Goal: Transaction & Acquisition: Purchase product/service

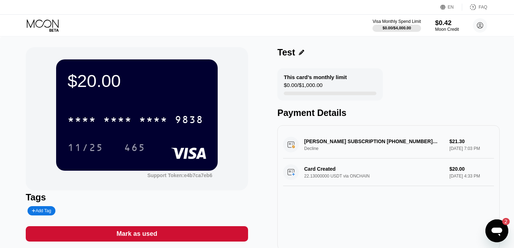
click at [445, 21] on div "$0.42" at bounding box center [447, 23] width 24 height 8
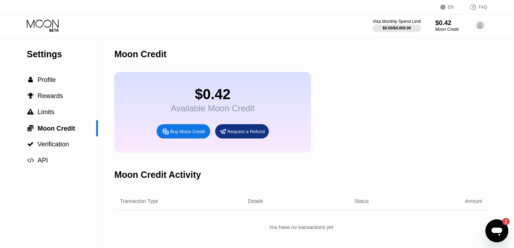
click at [45, 24] on icon at bounding box center [43, 25] width 33 height 13
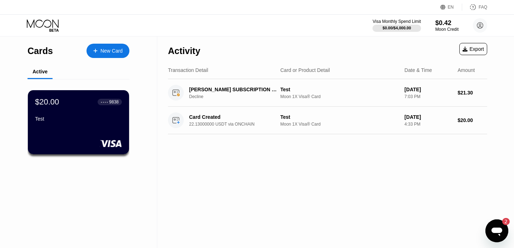
click at [103, 54] on div "New Card" at bounding box center [111, 51] width 22 height 6
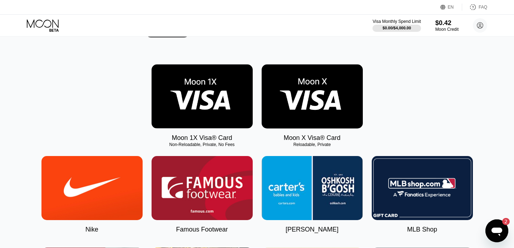
click at [330, 105] on img at bounding box center [312, 96] width 101 height 64
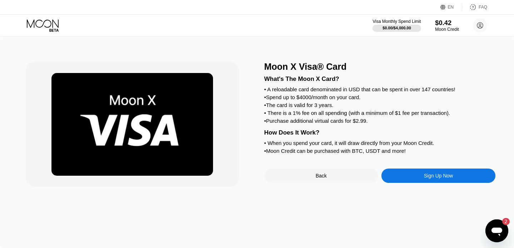
click at [438, 24] on div "$0.42" at bounding box center [447, 23] width 24 height 8
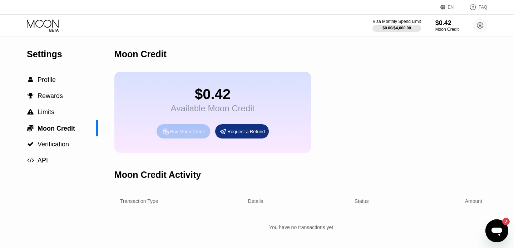
click at [180, 132] on div "Buy Moon Credit" at bounding box center [187, 131] width 35 height 6
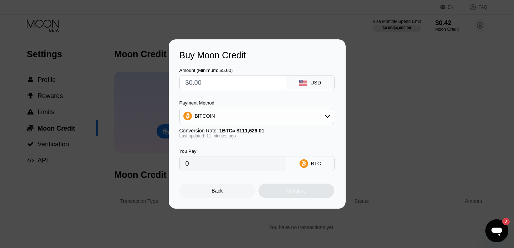
click at [254, 117] on div "BITCOIN" at bounding box center [257, 116] width 154 height 14
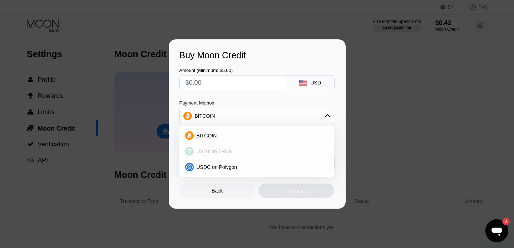
click at [234, 150] on div "USDT on TRON" at bounding box center [261, 151] width 135 height 6
type input "0.00"
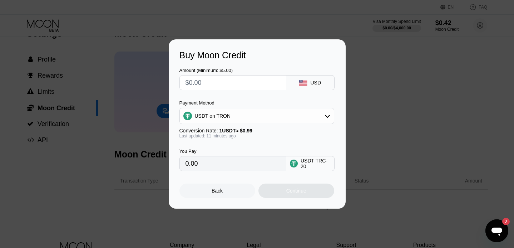
scroll to position [23, 0]
click at [229, 160] on input "0.00" at bounding box center [232, 163] width 95 height 14
click at [235, 83] on input "text" at bounding box center [232, 82] width 95 height 14
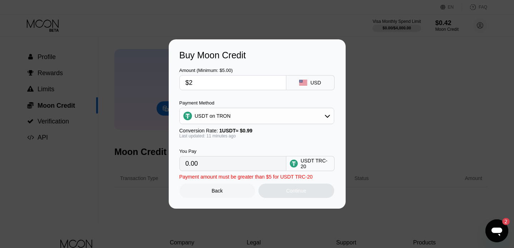
type input "$25"
type input "25.25"
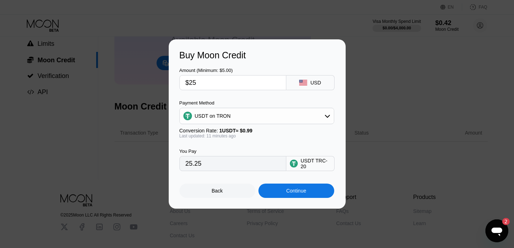
scroll to position [73, 0]
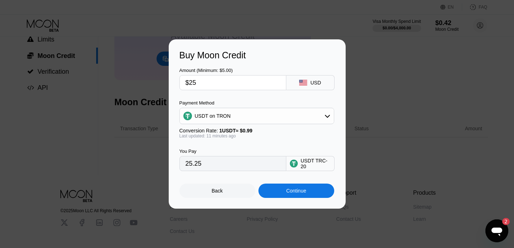
type input "$25"
click at [304, 193] on div "Continue" at bounding box center [296, 191] width 20 height 6
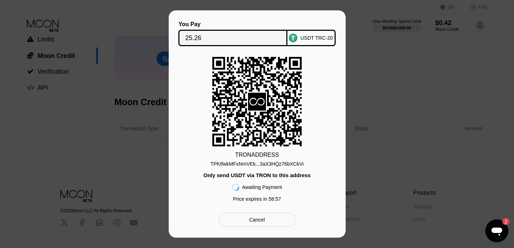
click at [244, 161] on div "TPKtfwkMFxNmVEk...3aX3HQz76bXCkVi" at bounding box center [256, 164] width 93 height 6
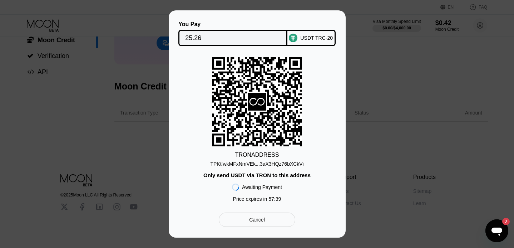
scroll to position [88, 0]
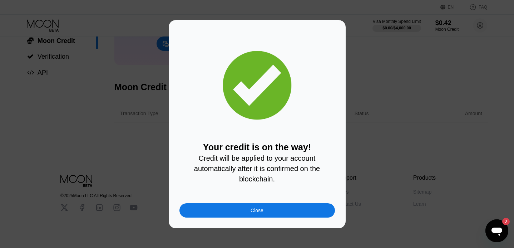
click at [221, 211] on div "Close" at bounding box center [256, 210] width 155 height 14
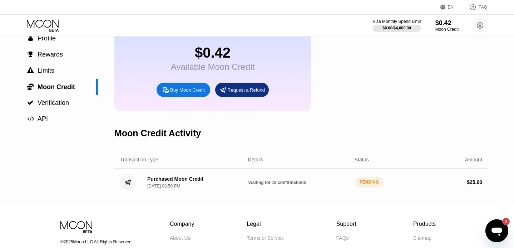
scroll to position [49, 0]
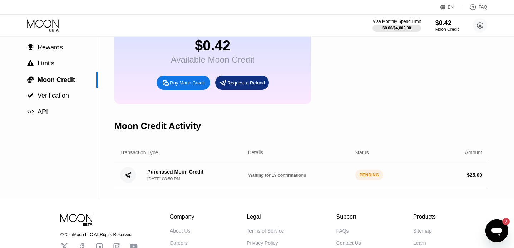
click at [371, 174] on div "PENDING" at bounding box center [369, 174] width 28 height 11
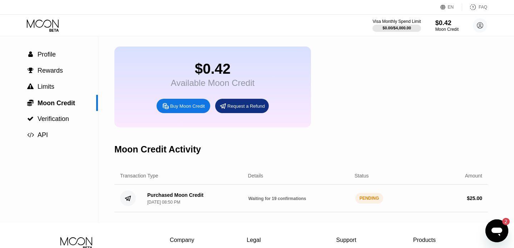
scroll to position [13, 0]
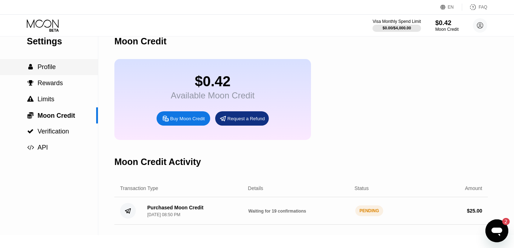
click at [65, 68] on div " Profile" at bounding box center [49, 67] width 98 height 8
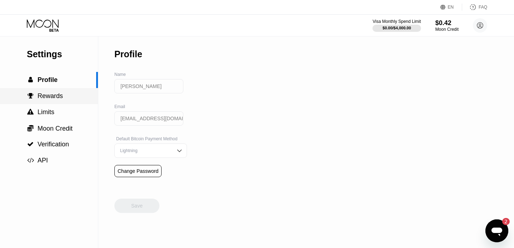
click at [62, 98] on span "Rewards" at bounding box center [50, 95] width 25 height 7
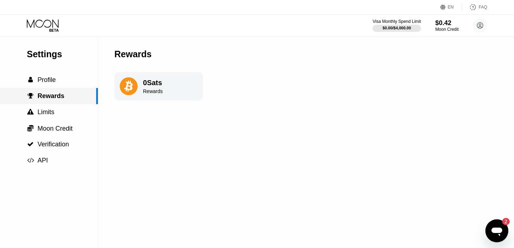
click at [64, 88] on div " Rewards" at bounding box center [49, 96] width 98 height 16
click at [48, 25] on icon at bounding box center [43, 25] width 33 height 13
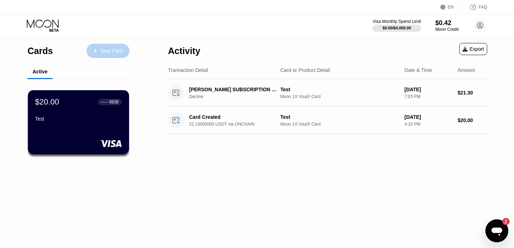
click at [104, 52] on div "New Card" at bounding box center [111, 51] width 22 height 6
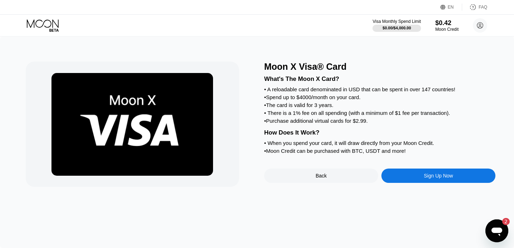
click at [418, 179] on div "Sign Up Now" at bounding box center [438, 175] width 114 height 14
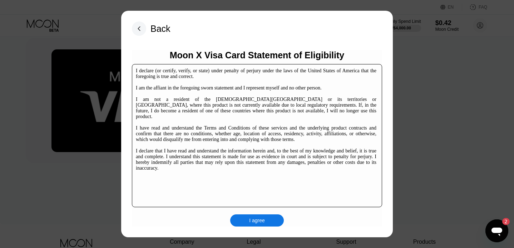
scroll to position [24, 0]
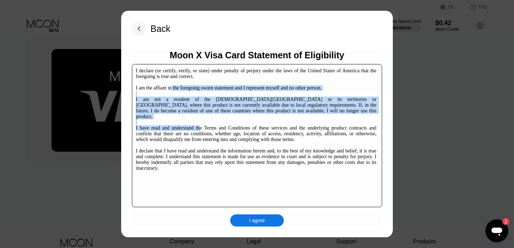
drag, startPoint x: 174, startPoint y: 87, endPoint x: 208, endPoint y: 120, distance: 47.2
click at [209, 120] on div "I declare (or certify, verify, or state) under penalty of perjury under the law…" at bounding box center [256, 119] width 240 height 103
click at [225, 114] on div "I declare (or certify, verify, or state) under penalty of perjury under the law…" at bounding box center [256, 119] width 240 height 103
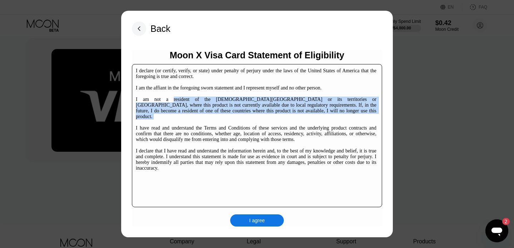
drag, startPoint x: 161, startPoint y: 99, endPoint x: 203, endPoint y: 113, distance: 43.4
click at [203, 114] on div "I declare (or certify, verify, or state) under penalty of perjury under the law…" at bounding box center [256, 119] width 240 height 103
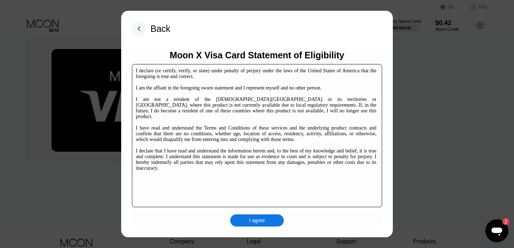
click at [181, 121] on div "I declare (or certify, verify, or state) under penalty of perjury under the law…" at bounding box center [256, 119] width 240 height 103
click at [135, 26] on rect at bounding box center [139, 28] width 14 height 14
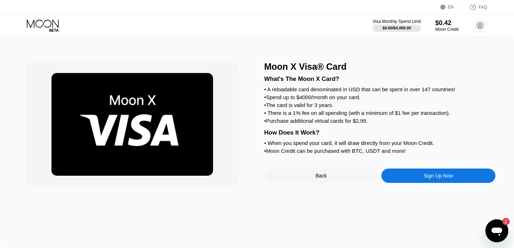
click at [47, 23] on icon at bounding box center [43, 25] width 33 height 13
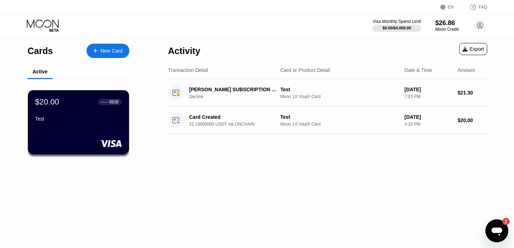
click at [105, 52] on div "New Card" at bounding box center [111, 51] width 22 height 6
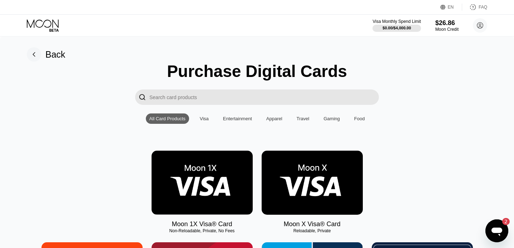
click at [213, 196] on img at bounding box center [201, 182] width 101 height 64
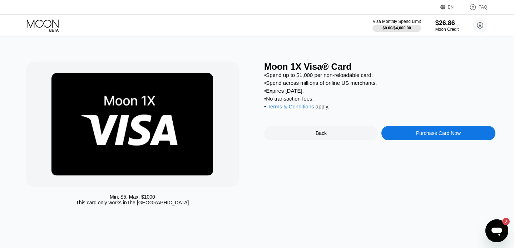
click at [453, 133] on div "Purchase Card Now" at bounding box center [438, 133] width 45 height 6
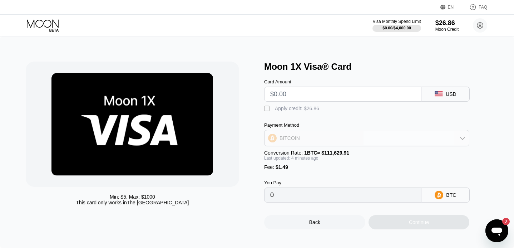
click at [308, 135] on div "BITCOIN" at bounding box center [366, 138] width 204 height 14
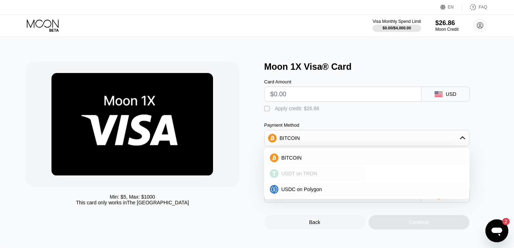
click at [300, 174] on span "USDT on TRON" at bounding box center [299, 173] width 36 height 6
type input "0.00"
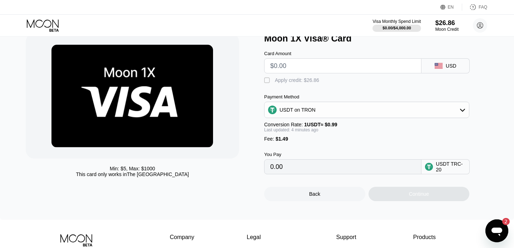
scroll to position [13, 0]
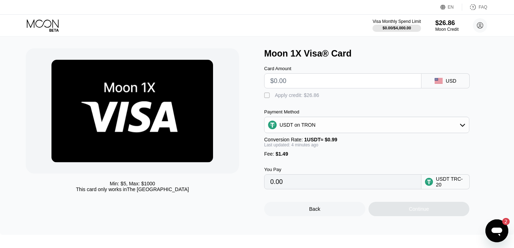
click at [267, 98] on div "" at bounding box center [267, 95] width 7 height 7
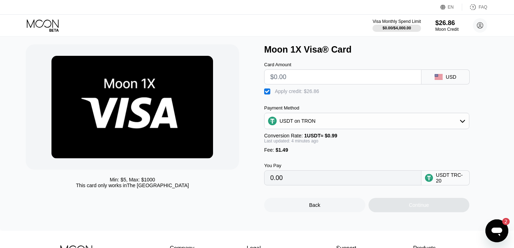
click at [315, 79] on input "text" at bounding box center [342, 77] width 145 height 14
type input "$24"
click at [343, 96] on div "Card Amount $24 USD  Apply credit: $25.49 Payment Method USDT on TRON Conversi…" at bounding box center [378, 120] width 229 height 130
click at [320, 120] on div "USDT on TRON" at bounding box center [366, 121] width 204 height 14
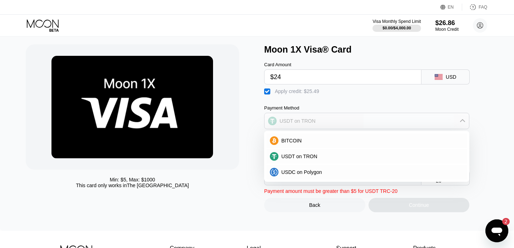
click at [314, 125] on div "USDT on TRON" at bounding box center [366, 121] width 204 height 14
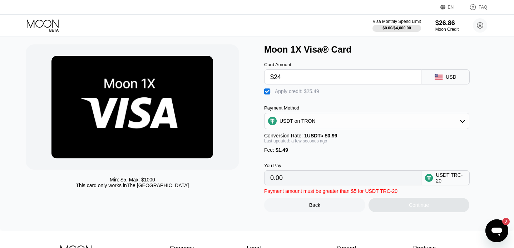
click at [312, 179] on input "0.00" at bounding box center [342, 177] width 145 height 14
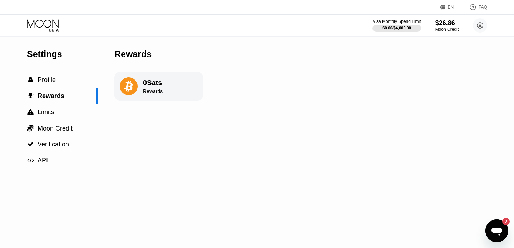
click at [51, 25] on icon at bounding box center [43, 25] width 33 height 13
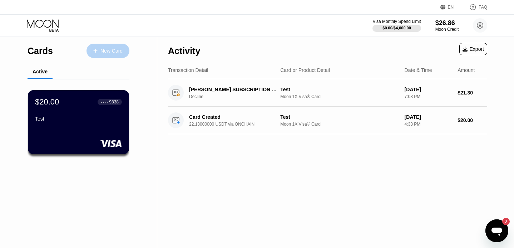
click at [101, 50] on div "New Card" at bounding box center [111, 51] width 22 height 6
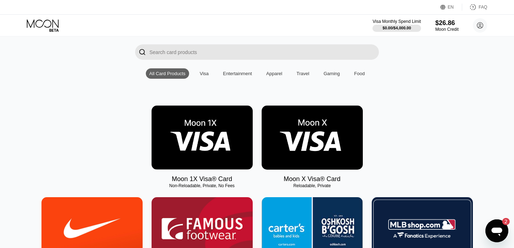
scroll to position [48, 0]
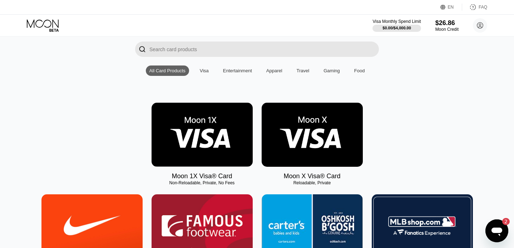
click at [322, 138] on img at bounding box center [312, 135] width 101 height 64
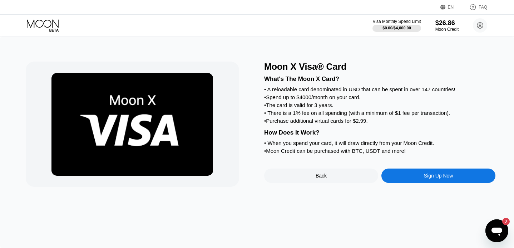
click at [39, 24] on icon at bounding box center [43, 25] width 33 height 13
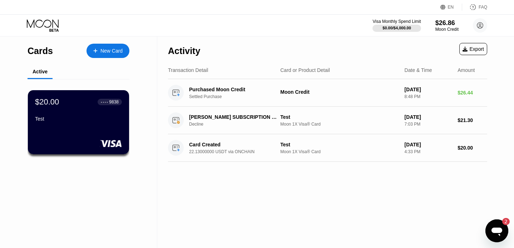
click at [478, 8] on div "FAQ" at bounding box center [474, 7] width 25 height 7
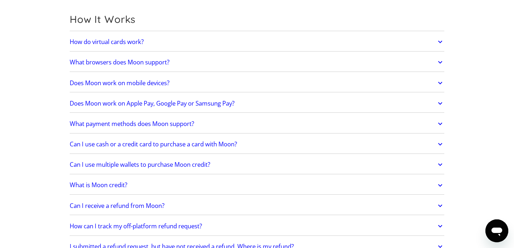
scroll to position [205, 0]
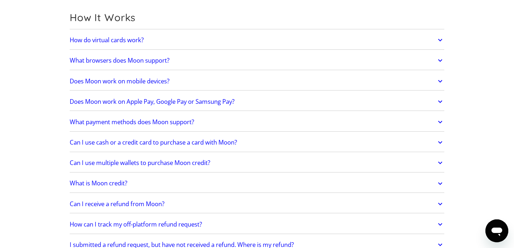
click at [273, 94] on link "Does Moon work on Apple Pay, Google Pay or Samsung Pay?" at bounding box center [257, 101] width 374 height 15
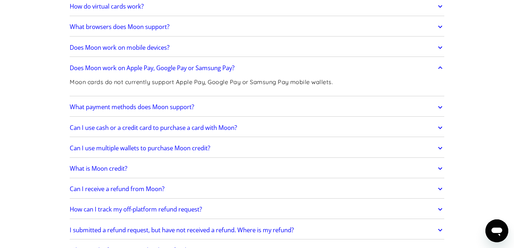
scroll to position [240, 0]
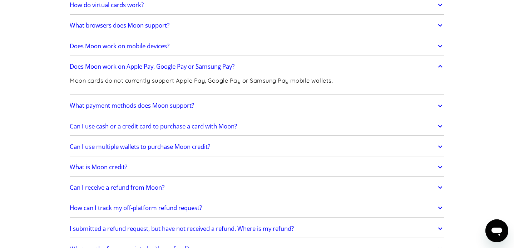
click at [233, 103] on link "What payment methods does Moon support?" at bounding box center [257, 105] width 374 height 15
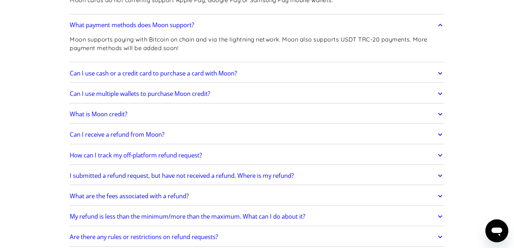
scroll to position [323, 0]
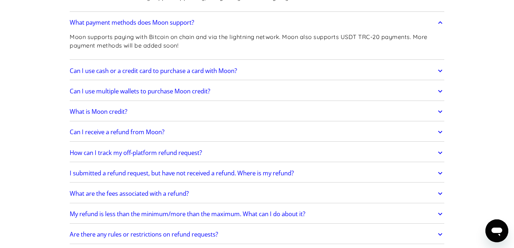
click at [244, 108] on link "What is Moon credit?" at bounding box center [257, 111] width 374 height 15
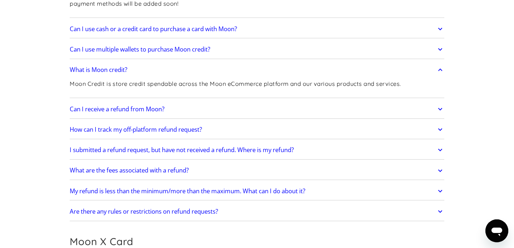
scroll to position [373, 0]
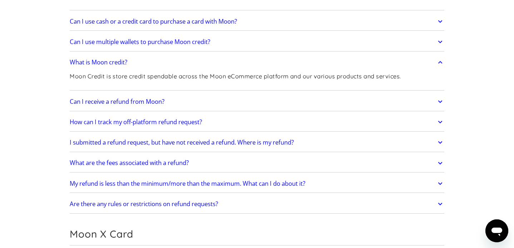
click at [234, 118] on link "How can I track my off-platform refund request?" at bounding box center [257, 121] width 374 height 15
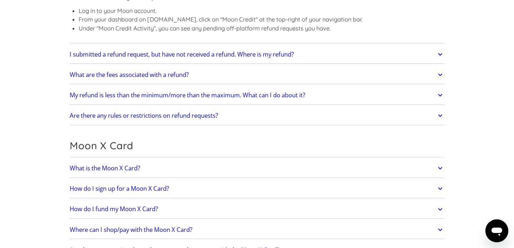
scroll to position [524, 0]
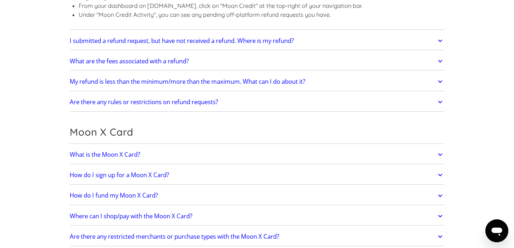
click at [246, 104] on link "Are there any rules or restrictions on refund requests?" at bounding box center [257, 101] width 374 height 15
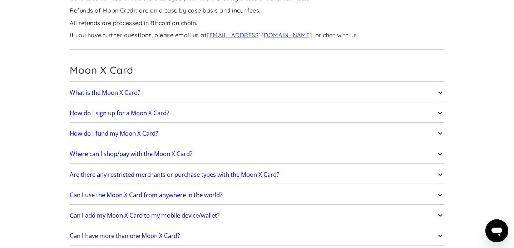
scroll to position [667, 0]
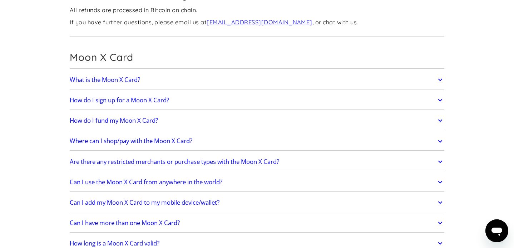
click at [201, 75] on link "What is the Moon X Card?" at bounding box center [257, 79] width 374 height 15
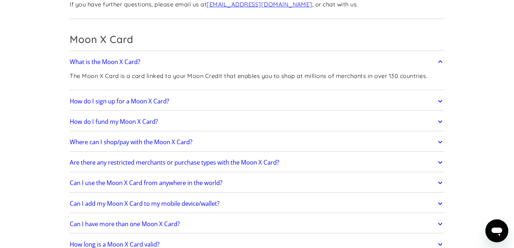
scroll to position [694, 0]
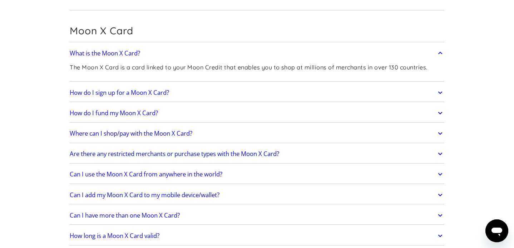
click at [214, 90] on link "How do I sign up for a Moon X Card?" at bounding box center [257, 92] width 374 height 15
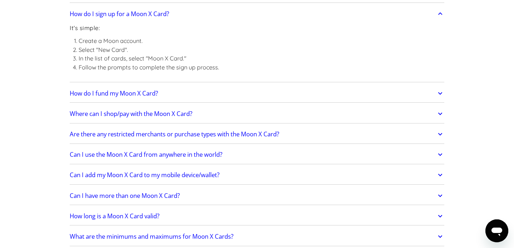
scroll to position [791, 0]
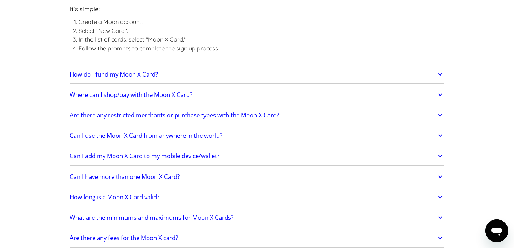
click at [218, 87] on link "Where can I shop/pay with the Moon X Card?" at bounding box center [257, 94] width 374 height 15
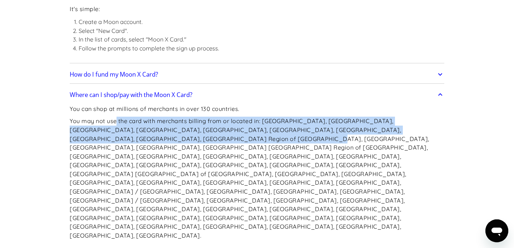
drag, startPoint x: 118, startPoint y: 118, endPoint x: 150, endPoint y: 129, distance: 34.3
click at [150, 130] on p "You may not use the card with merchants billing from or located in: Afghanistan…" at bounding box center [257, 177] width 374 height 123
click at [207, 124] on p "You may not use the card with merchants billing from or located in: Afghanistan…" at bounding box center [257, 177] width 374 height 123
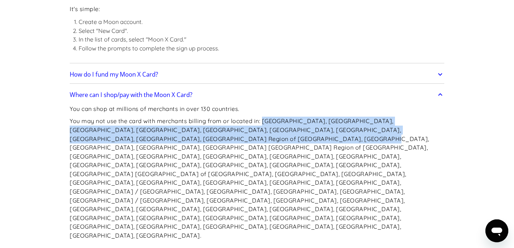
drag, startPoint x: 264, startPoint y: 115, endPoint x: 196, endPoint y: 136, distance: 70.8
click at [196, 136] on p "You may not use the card with merchants billing from or located in: Afghanistan…" at bounding box center [257, 177] width 374 height 123
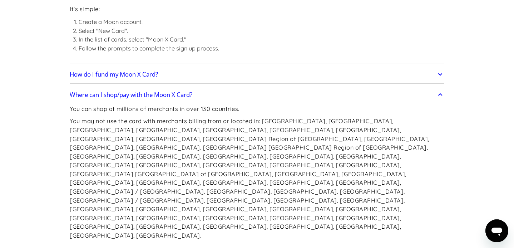
click at [252, 149] on p "You may not use the card with merchants billing from or located in: Afghanistan…" at bounding box center [257, 177] width 374 height 123
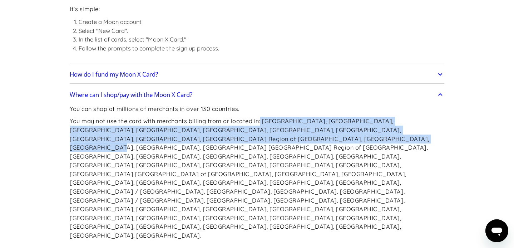
drag, startPoint x: 263, startPoint y: 115, endPoint x: 263, endPoint y: 133, distance: 17.9
click at [263, 134] on p "You may not use the card with merchants billing from or located in: Afghanistan…" at bounding box center [257, 177] width 374 height 123
click at [225, 135] on p "You may not use the card with merchants billing from or located in: Afghanistan…" at bounding box center [257, 177] width 374 height 123
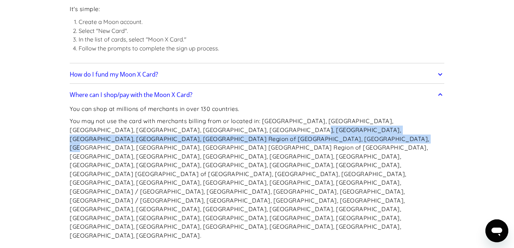
drag, startPoint x: 215, startPoint y: 123, endPoint x: 230, endPoint y: 136, distance: 20.0
click at [230, 136] on p "You may not use the card with merchants billing from or located in: Afghanistan…" at bounding box center [257, 177] width 374 height 123
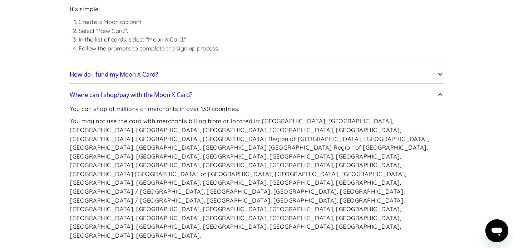
click at [277, 129] on p "You may not use the card with merchants billing from or located in: Afghanistan…" at bounding box center [257, 177] width 374 height 123
drag, startPoint x: 225, startPoint y: 133, endPoint x: 245, endPoint y: 133, distance: 19.6
click at [245, 133] on p "You may not use the card with merchants billing from or located in: Afghanistan…" at bounding box center [257, 177] width 374 height 123
click at [267, 130] on p "You may not use the card with merchants billing from or located in: Afghanistan…" at bounding box center [257, 177] width 374 height 123
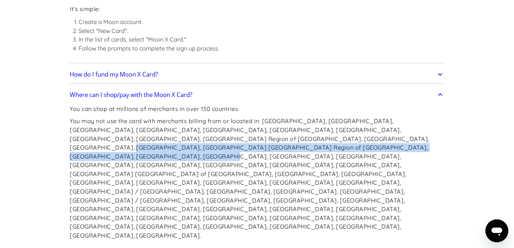
drag, startPoint x: 273, startPoint y: 133, endPoint x: 289, endPoint y: 142, distance: 18.4
click at [289, 142] on p "You may not use the card with merchants billing from or located in: Afghanistan…" at bounding box center [257, 177] width 374 height 123
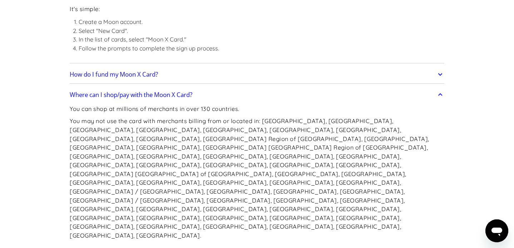
click at [229, 150] on p "You may not use the card with merchants billing from or located in: Afghanistan…" at bounding box center [257, 177] width 374 height 123
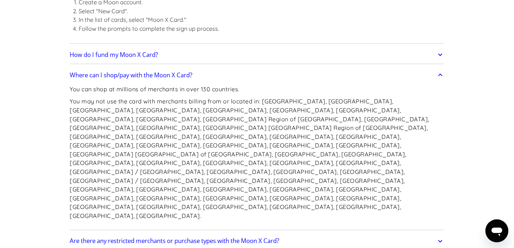
scroll to position [816, 0]
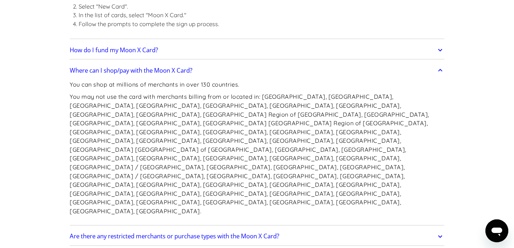
click at [201, 232] on h2 "Are there any restricted merchants or purchase types with the Moon X Card?" at bounding box center [174, 235] width 209 height 7
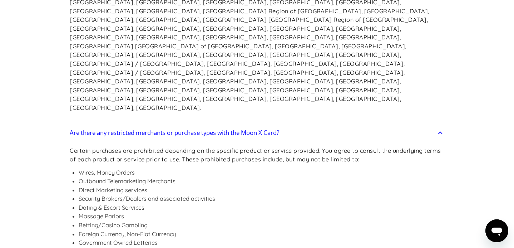
scroll to position [936, 0]
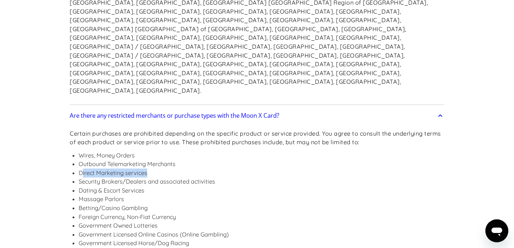
drag, startPoint x: 83, startPoint y: 106, endPoint x: 161, endPoint y: 105, distance: 77.5
click at [161, 168] on li "Direct Marketing services" at bounding box center [261, 172] width 365 height 9
click at [126, 186] on li "Dating & Escort Services" at bounding box center [261, 190] width 365 height 9
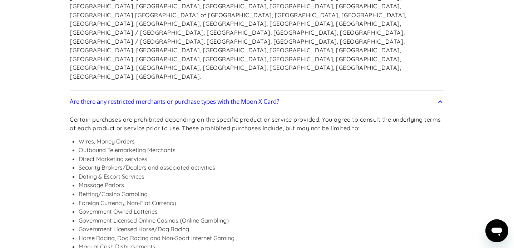
scroll to position [968, 0]
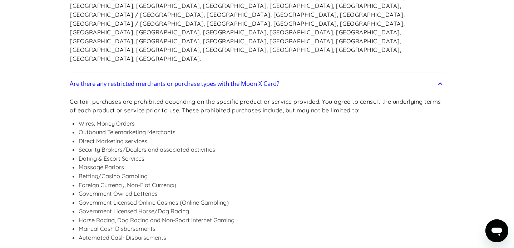
click at [108, 215] on li "Horse Racing, Dog Racing and Non-Sport Internet Gaming" at bounding box center [261, 219] width 365 height 9
drag, startPoint x: 127, startPoint y: 180, endPoint x: 126, endPoint y: 190, distance: 10.1
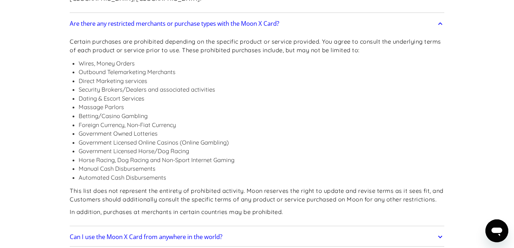
click at [195, 233] on h2 "Can I use the Moon X Card from anywhere in the world?" at bounding box center [146, 236] width 153 height 7
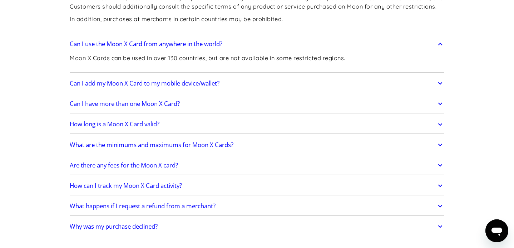
scroll to position [1281, 0]
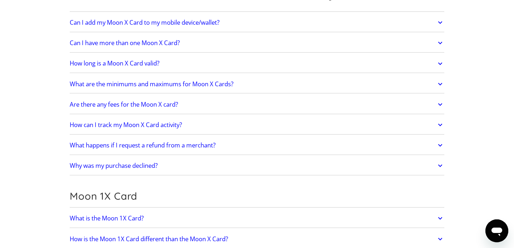
click at [154, 235] on h2 "How is the Moon 1X Card different than the Moon X Card?" at bounding box center [149, 238] width 158 height 7
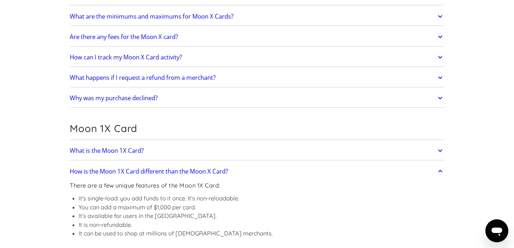
scroll to position [1348, 0]
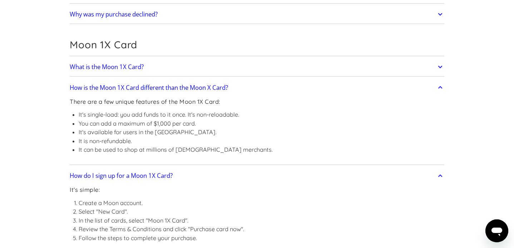
scroll to position [1444, 0]
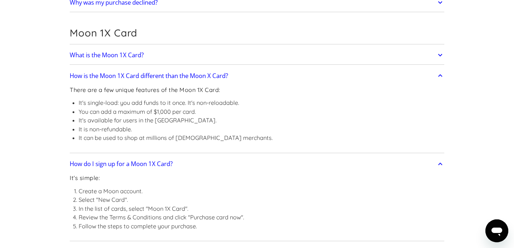
click at [155, 247] on h2 "How do I fund my Moon 1X Card?" at bounding box center [116, 251] width 92 height 7
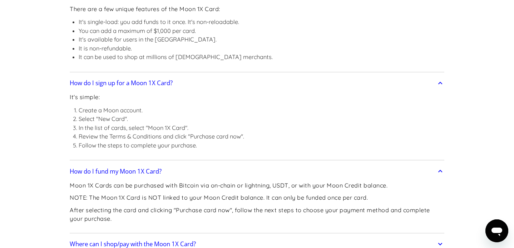
scroll to position [1525, 0]
click at [180, 240] on h2 "Where can I shop/pay with the Moon 1X Card?" at bounding box center [133, 243] width 126 height 7
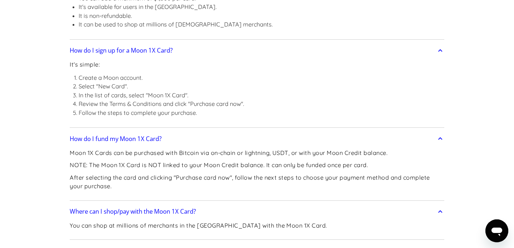
click at [221, 247] on h2 "Are there any restricted merchants or purchase types with the Moon 1X Card?" at bounding box center [176, 250] width 213 height 7
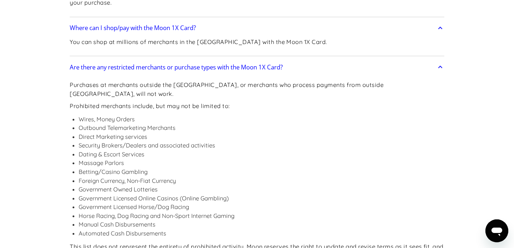
scroll to position [1751, 0]
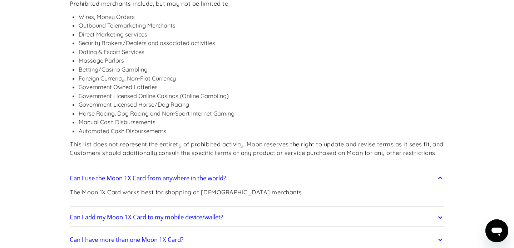
scroll to position [1846, 0]
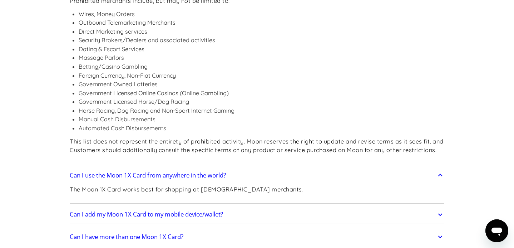
click at [166, 233] on h2 "Can I have more than one Moon 1X Card?" at bounding box center [127, 236] width 114 height 7
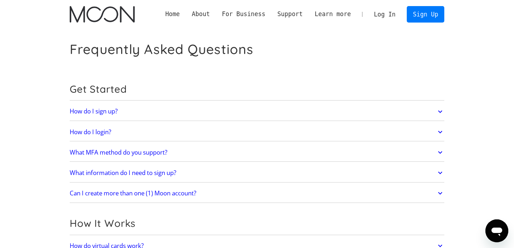
scroll to position [0, 0]
click at [97, 18] on img "home" at bounding box center [102, 14] width 65 height 16
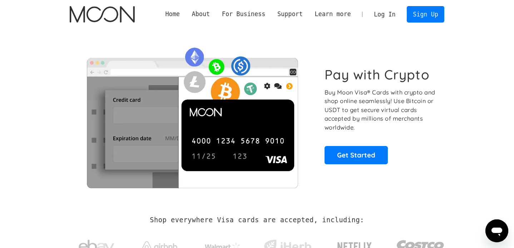
click at [385, 13] on link "Log In" at bounding box center [385, 14] width 34 height 16
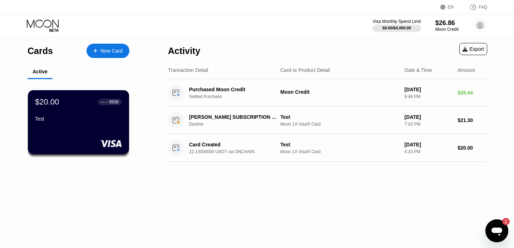
click at [106, 52] on div "New Card" at bounding box center [111, 51] width 22 height 6
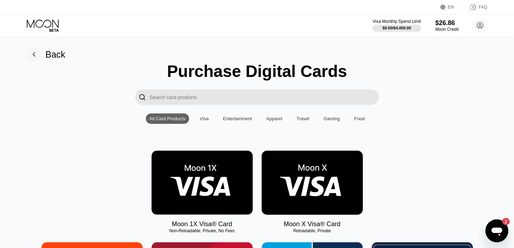
click at [312, 176] on img at bounding box center [312, 182] width 101 height 64
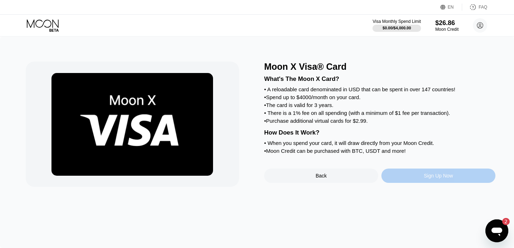
click at [413, 179] on div "Sign Up Now" at bounding box center [438, 175] width 114 height 14
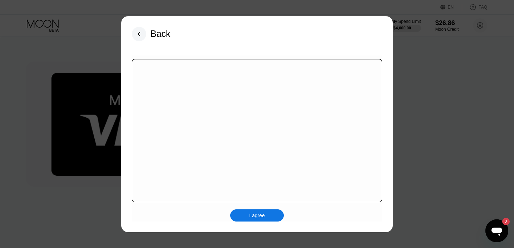
click at [230, 118] on div at bounding box center [257, 130] width 250 height 143
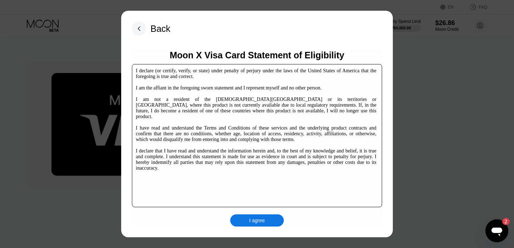
click at [204, 115] on div "I declare (or certify, verify, or state) under penalty of perjury under the law…" at bounding box center [256, 119] width 240 height 103
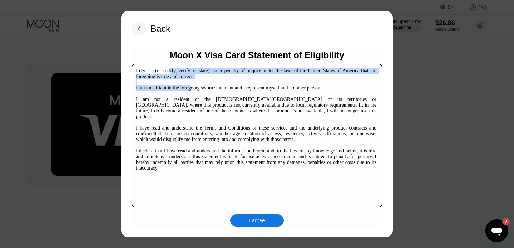
drag, startPoint x: 173, startPoint y: 71, endPoint x: 196, endPoint y: 85, distance: 27.3
click at [196, 85] on div "I declare (or certify, verify, or state) under penalty of perjury under the law…" at bounding box center [256, 119] width 240 height 103
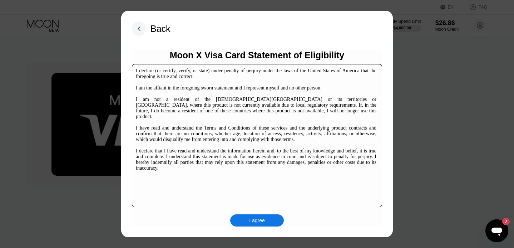
click at [222, 86] on div "I declare (or certify, verify, or state) under penalty of perjury under the law…" at bounding box center [256, 119] width 240 height 103
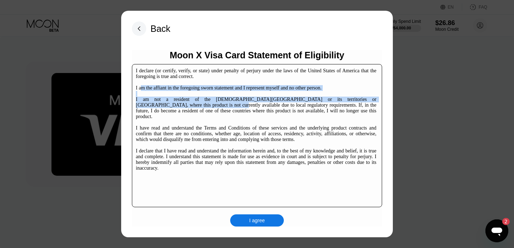
drag, startPoint x: 142, startPoint y: 86, endPoint x: 190, endPoint y: 104, distance: 51.9
click at [190, 104] on div "I declare (or certify, verify, or state) under penalty of perjury under the law…" at bounding box center [256, 119] width 240 height 103
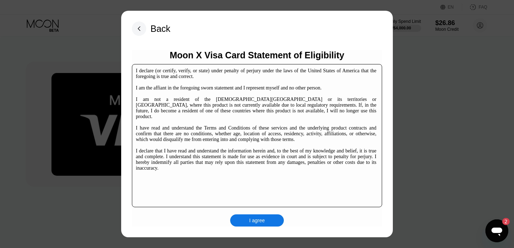
click at [209, 105] on div "I declare (or certify, verify, or state) under penalty of perjury under the law…" at bounding box center [256, 119] width 240 height 103
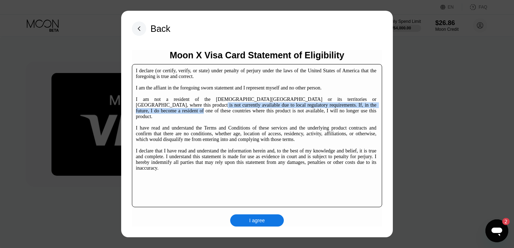
drag, startPoint x: 165, startPoint y: 106, endPoint x: 167, endPoint y: 109, distance: 4.0
click at [167, 109] on div "I declare (or certify, verify, or state) under penalty of perjury under the law…" at bounding box center [256, 119] width 240 height 103
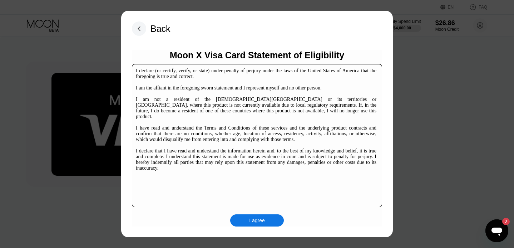
click at [190, 127] on div "I declare (or certify, verify, or state) under penalty of perjury under the law…" at bounding box center [256, 119] width 240 height 103
click at [138, 29] on rect at bounding box center [139, 28] width 14 height 14
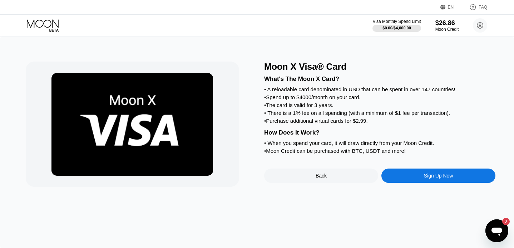
click at [48, 23] on icon at bounding box center [43, 25] width 33 height 13
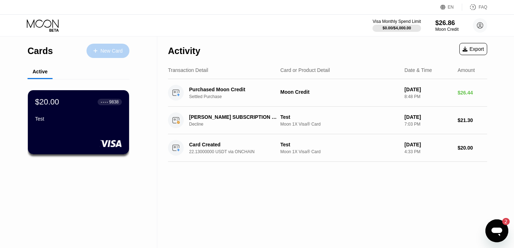
click at [111, 57] on div "New Card" at bounding box center [107, 51] width 43 height 14
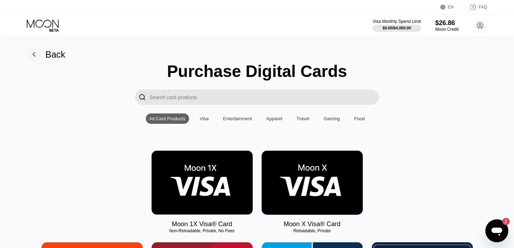
click at [219, 188] on img at bounding box center [201, 182] width 101 height 64
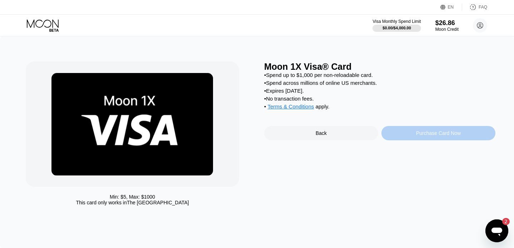
click at [418, 135] on div "Purchase Card Now" at bounding box center [438, 133] width 45 height 6
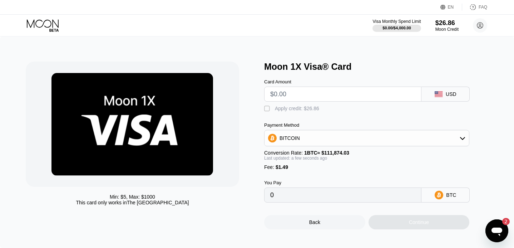
click at [303, 135] on div "BITCOIN" at bounding box center [366, 138] width 204 height 14
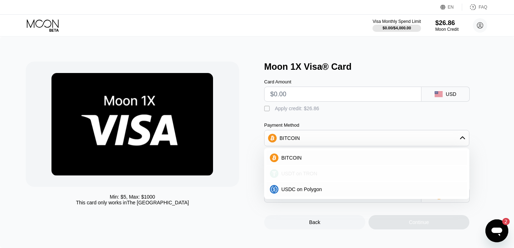
click at [278, 171] on div "USDT on TRON" at bounding box center [297, 173] width 39 height 6
type input "0.00"
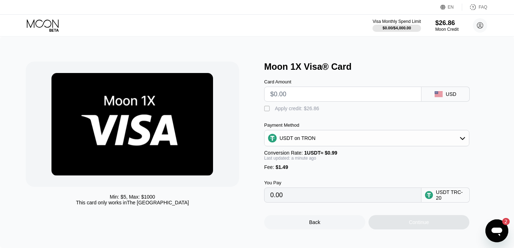
click at [303, 198] on input "0.00" at bounding box center [342, 195] width 145 height 14
click at [268, 107] on div "" at bounding box center [267, 108] width 7 height 7
drag, startPoint x: 298, startPoint y: 96, endPoint x: 318, endPoint y: 95, distance: 19.3
click at [318, 95] on input "text" at bounding box center [342, 94] width 145 height 14
type input "$23"
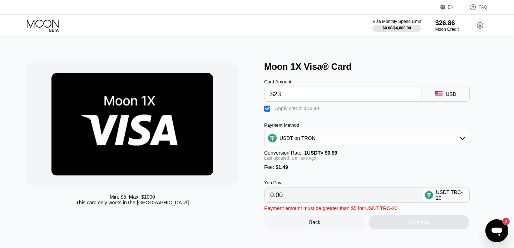
click at [290, 197] on input "0.00" at bounding box center [342, 195] width 145 height 14
click at [268, 109] on div "" at bounding box center [267, 108] width 7 height 7
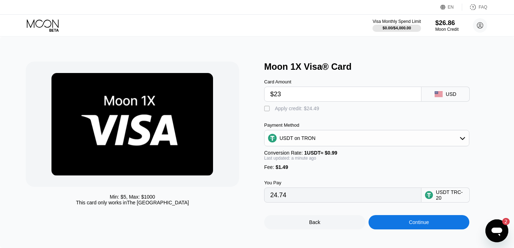
click at [266, 110] on div "" at bounding box center [267, 108] width 7 height 7
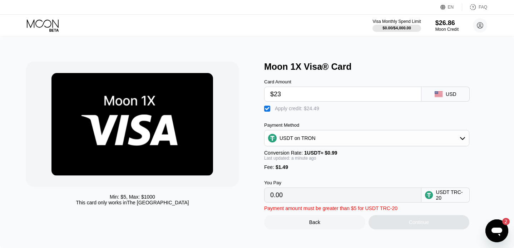
click at [289, 198] on input "0.00" at bounding box center [342, 195] width 145 height 14
click at [270, 111] on div "" at bounding box center [267, 108] width 7 height 7
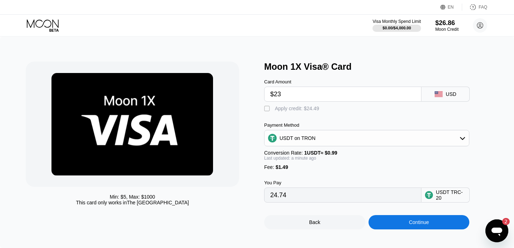
drag, startPoint x: 289, startPoint y: 196, endPoint x: 268, endPoint y: 196, distance: 20.4
click at [268, 196] on div "24.74" at bounding box center [342, 194] width 157 height 15
click at [291, 197] on input "24.74" at bounding box center [342, 195] width 145 height 14
click at [264, 110] on div "" at bounding box center [267, 108] width 7 height 7
type input "0.00"
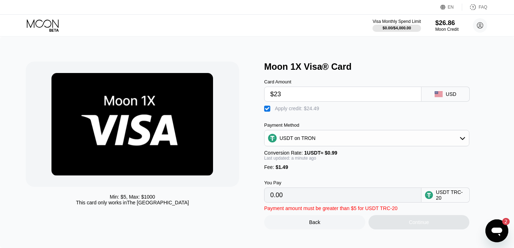
drag, startPoint x: 294, startPoint y: 94, endPoint x: 263, endPoint y: 93, distance: 31.1
click at [263, 93] on div "Min: $ 5 , Max: $ 1000 This card only works in The United States Moon 1X Visa® …" at bounding box center [257, 145] width 462 height 168
type input "$30"
type input "4.68"
type input "$3"
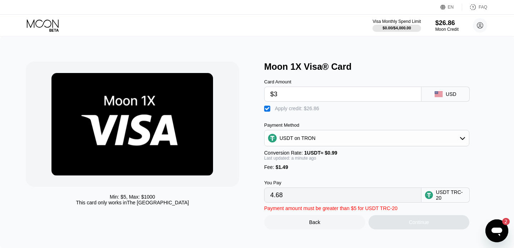
type input "0.00"
type input "$31"
type input "5.69"
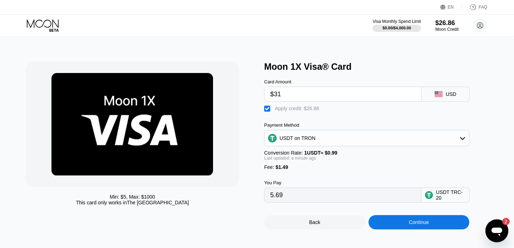
scroll to position [12, 0]
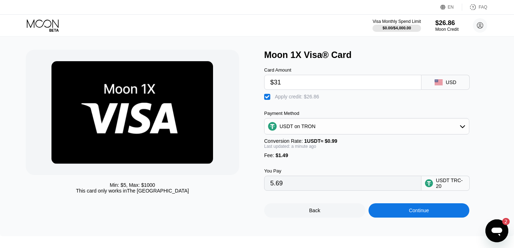
type input "$31"
click at [390, 211] on div "Continue" at bounding box center [418, 210] width 101 height 14
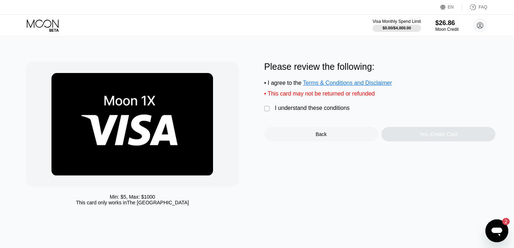
click at [268, 107] on div "" at bounding box center [267, 108] width 7 height 7
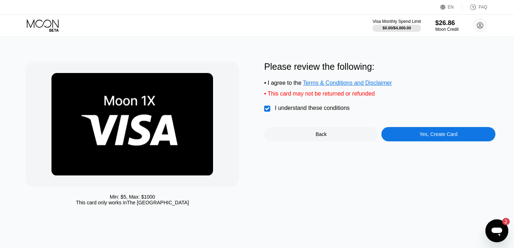
click at [415, 131] on div "Yes, Create Card" at bounding box center [438, 134] width 114 height 14
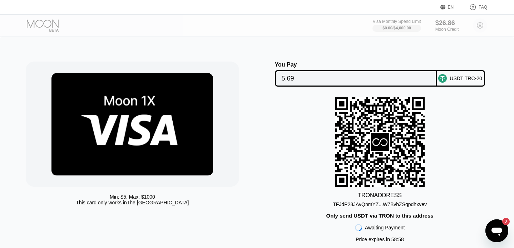
click at [350, 204] on div "TFJdP28JAvQnmYZ...W7BvbZSqpdhxvev" at bounding box center [380, 204] width 94 height 6
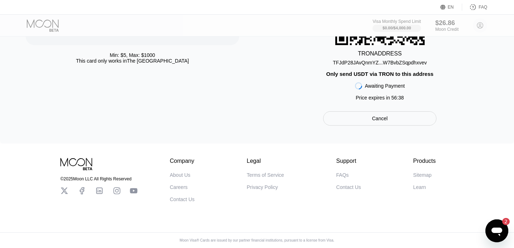
scroll to position [144, 0]
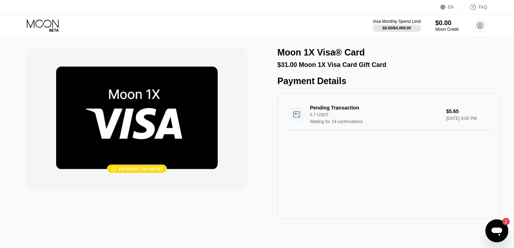
click at [54, 25] on icon at bounding box center [43, 25] width 33 height 13
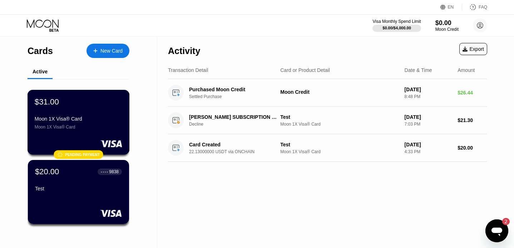
click at [106, 120] on div "Moon 1X Visa® Card" at bounding box center [79, 119] width 88 height 6
click at [87, 122] on div "Moon 1X Visa® Card Moon 1X Visa® Card" at bounding box center [79, 123] width 88 height 14
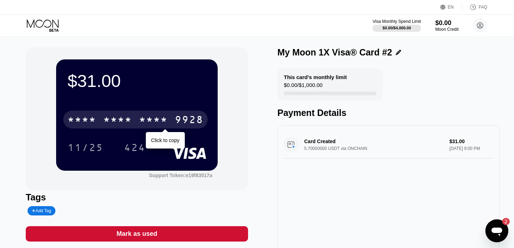
click at [172, 120] on div "* * * * * * * * * * * * 9928" at bounding box center [135, 119] width 144 height 18
click at [156, 119] on div "2315" at bounding box center [153, 120] width 29 height 11
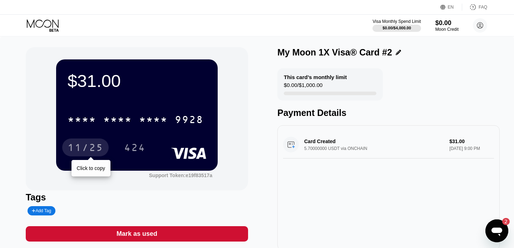
click at [90, 146] on div "11/25" at bounding box center [86, 148] width 36 height 11
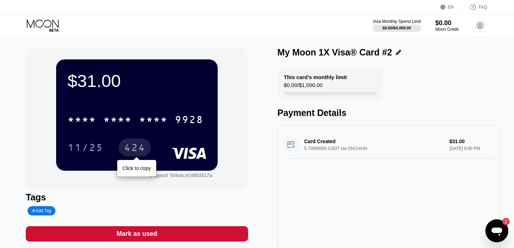
click at [136, 146] on div "424" at bounding box center [134, 148] width 21 height 11
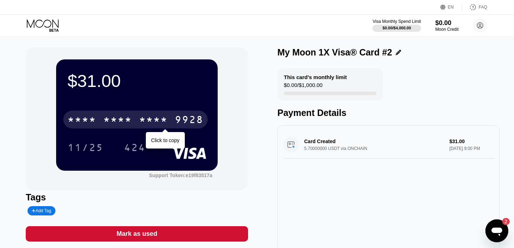
click at [165, 119] on div "* * * *" at bounding box center [153, 120] width 29 height 11
